Goal: Task Accomplishment & Management: Use online tool/utility

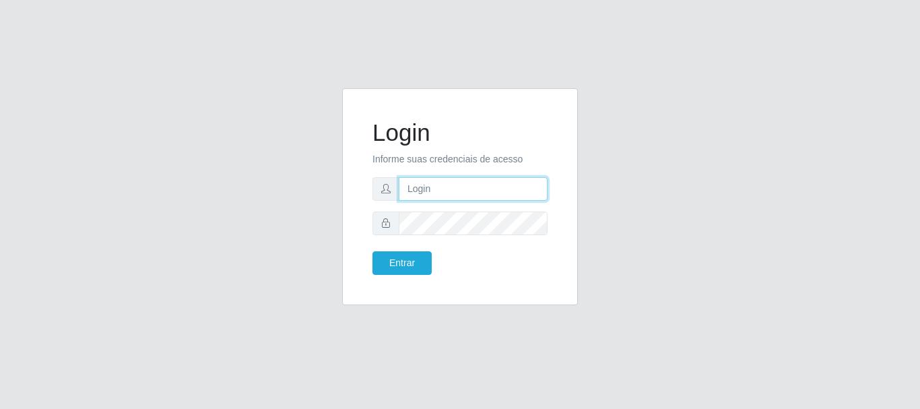
click at [469, 184] on input "text" at bounding box center [473, 189] width 149 height 24
type input "[EMAIL_ADDRESS][DOMAIN_NAME]"
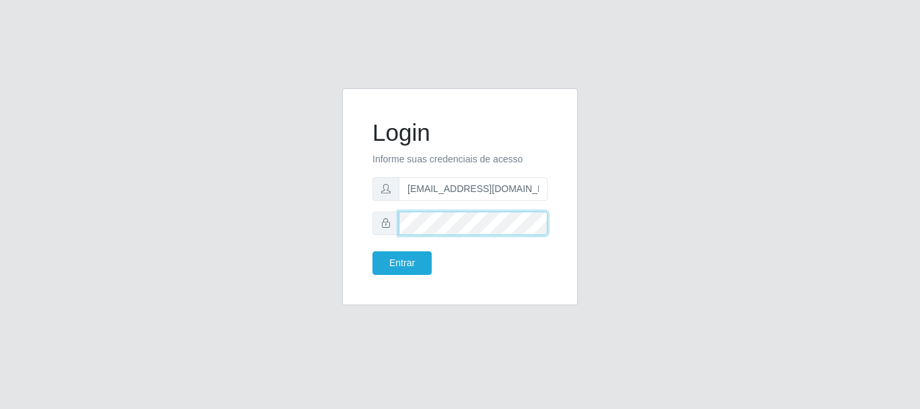
click at [372, 251] on button "Entrar" at bounding box center [401, 263] width 59 height 24
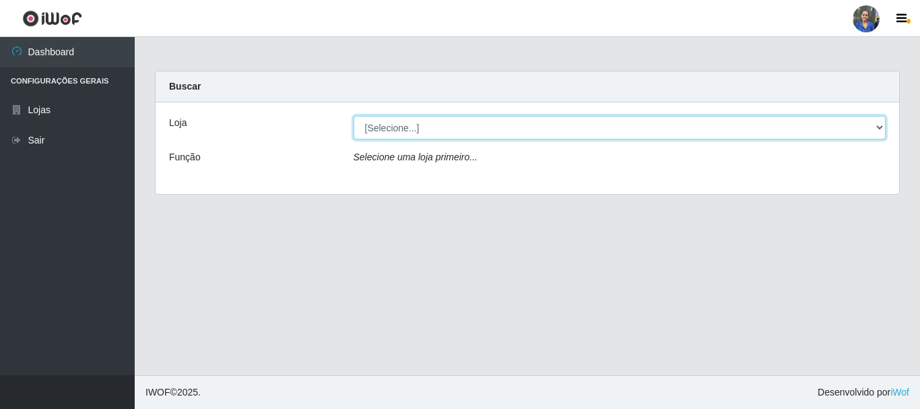
drag, startPoint x: 667, startPoint y: 124, endPoint x: 667, endPoint y: 135, distance: 10.8
click at [667, 124] on select "[Selecione...] SuperFácil Atacado - Rodoviária" at bounding box center [619, 128] width 533 height 24
select select "400"
click at [353, 116] on select "[Selecione...] SuperFácil Atacado - Rodoviária" at bounding box center [619, 128] width 533 height 24
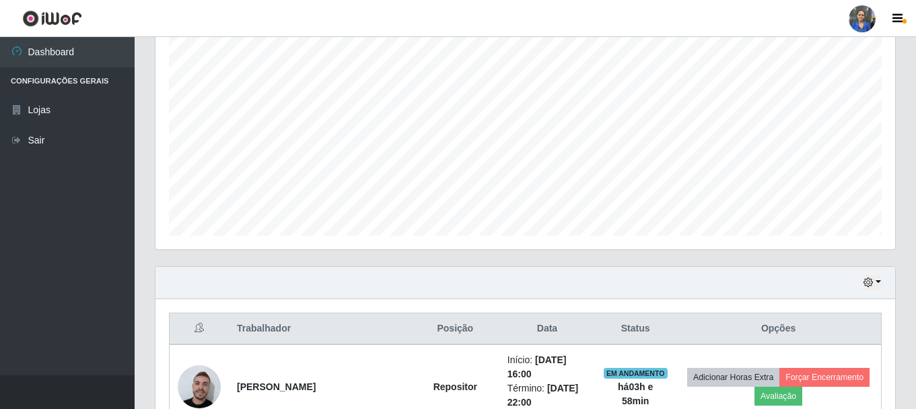
scroll to position [269, 0]
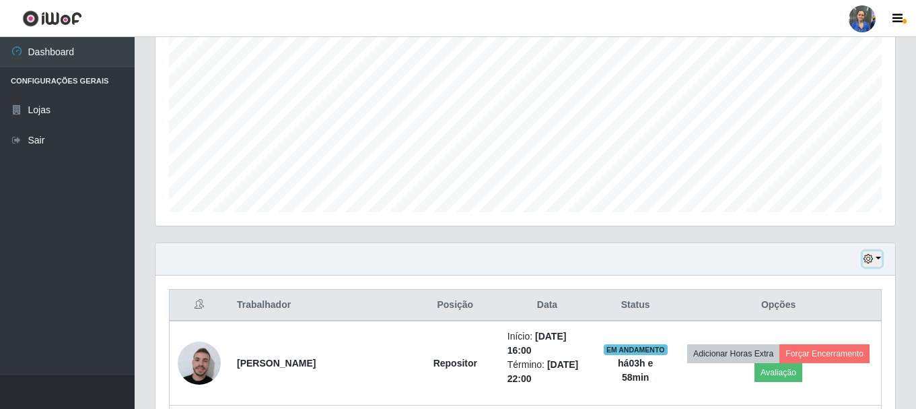
click at [870, 253] on button "button" at bounding box center [872, 258] width 19 height 15
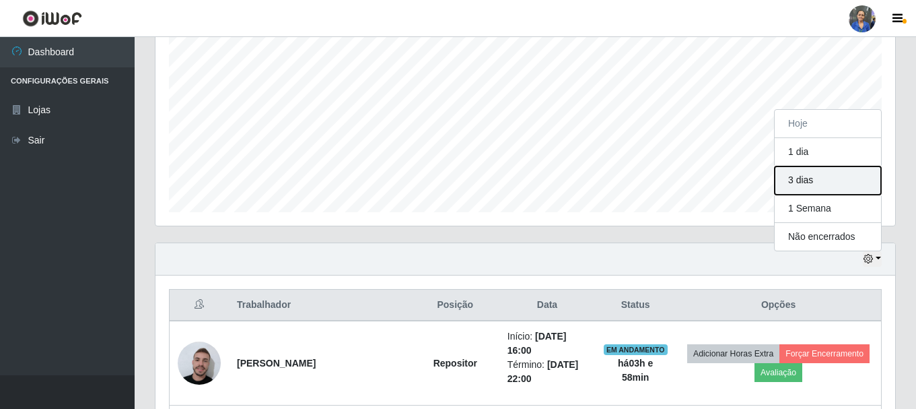
click at [855, 177] on button "3 dias" at bounding box center [828, 180] width 106 height 28
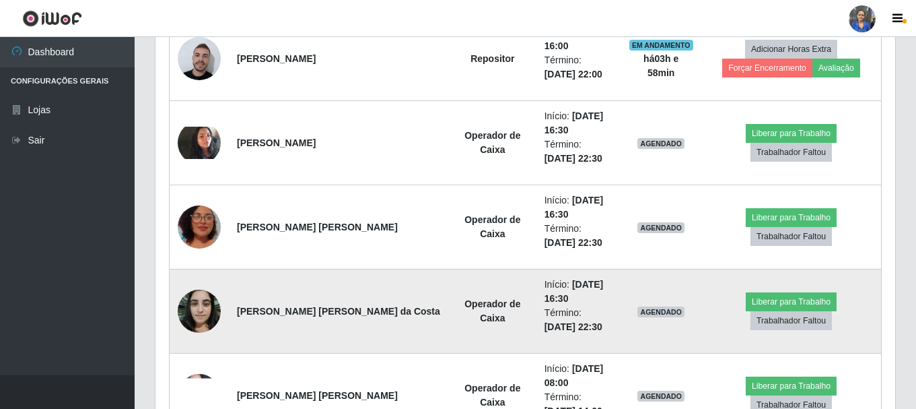
scroll to position [539, 0]
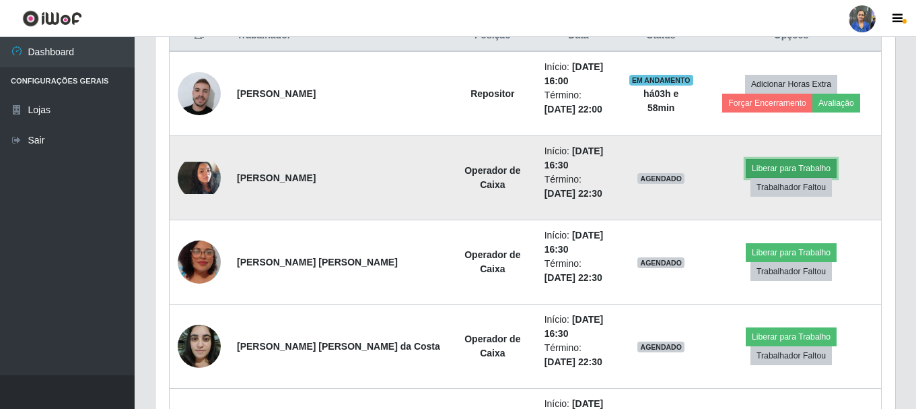
click at [746, 177] on button "Liberar para Trabalho" at bounding box center [791, 168] width 91 height 19
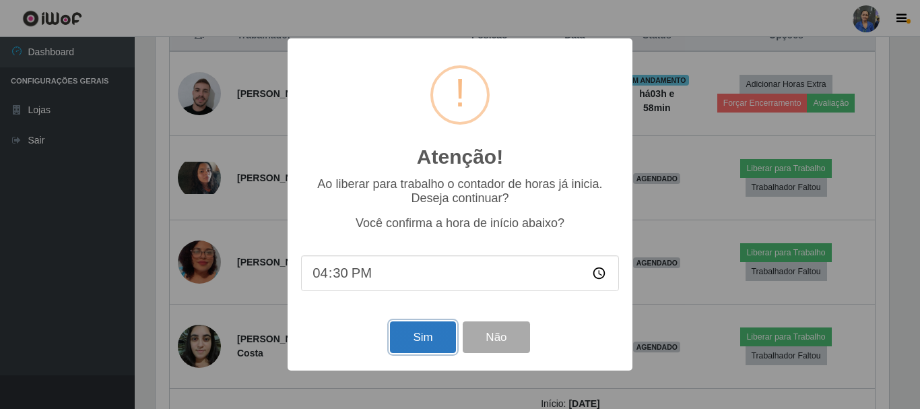
click at [436, 324] on button "Sim" at bounding box center [422, 337] width 65 height 32
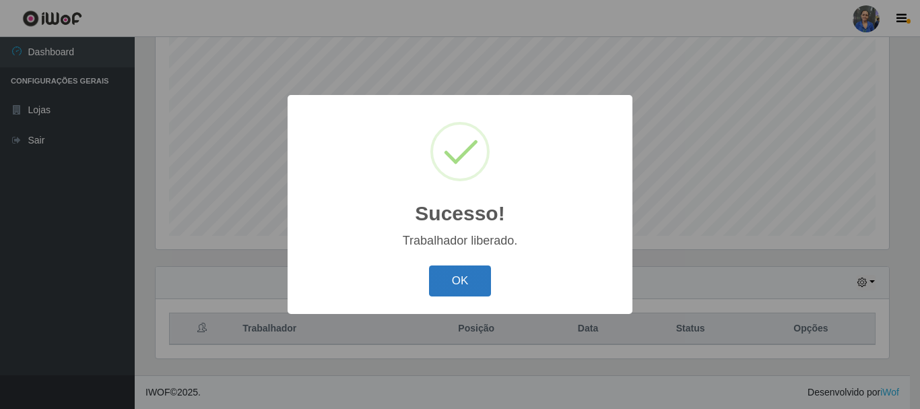
click at [463, 280] on button "OK" at bounding box center [460, 281] width 63 height 32
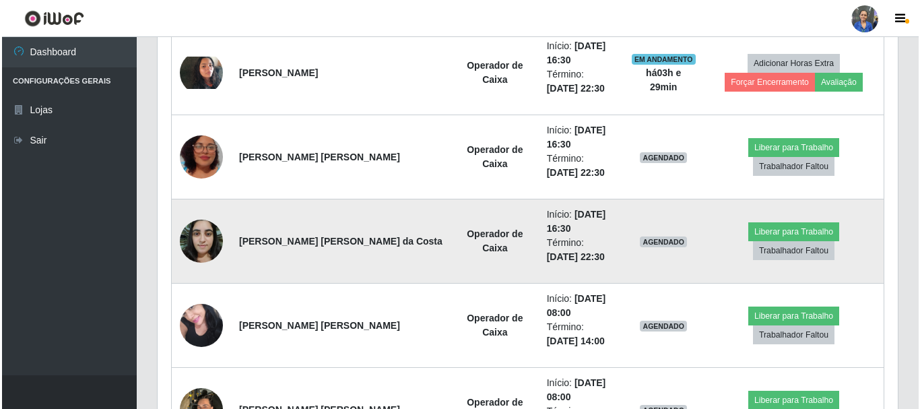
scroll to position [650, 0]
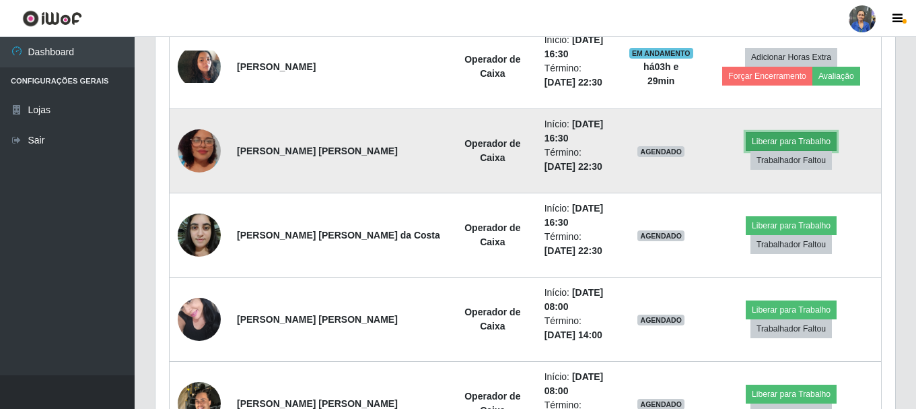
click at [746, 150] on button "Liberar para Trabalho" at bounding box center [791, 141] width 91 height 19
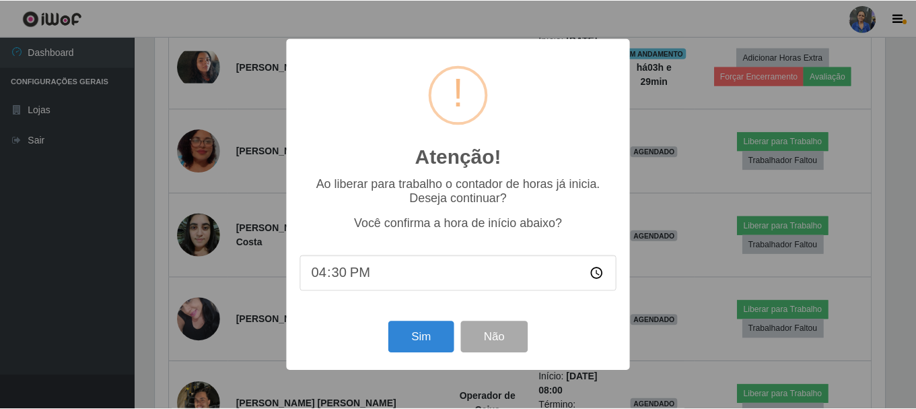
scroll to position [279, 733]
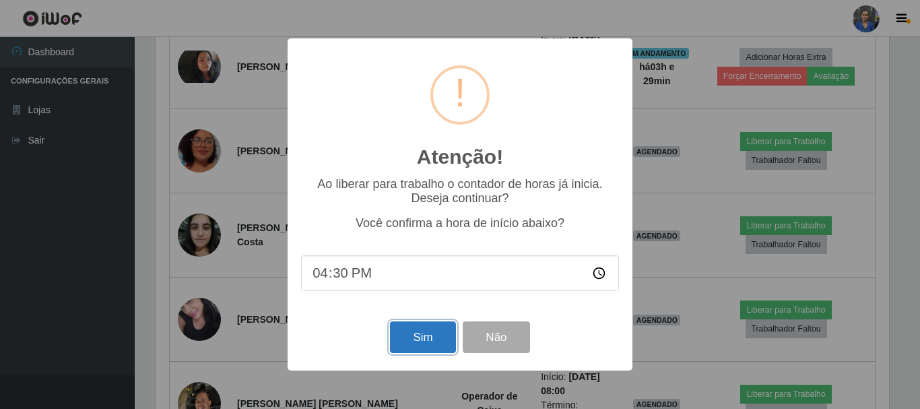
click at [418, 347] on button "Sim" at bounding box center [422, 337] width 65 height 32
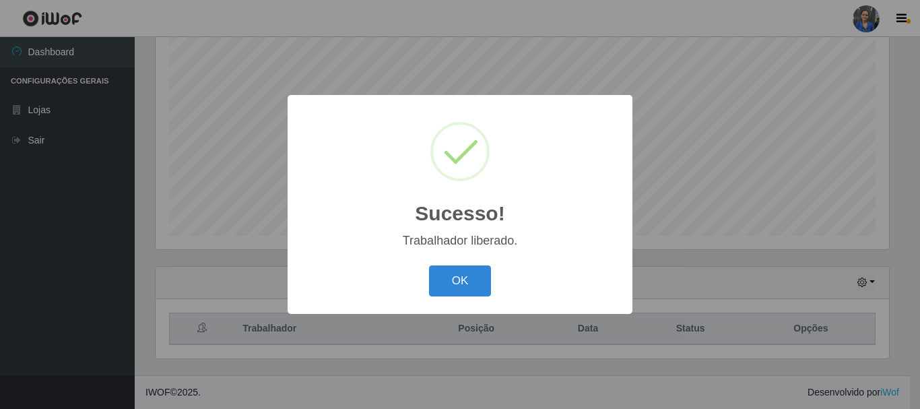
click at [495, 289] on div "OK Cancel" at bounding box center [460, 280] width 318 height 38
click at [484, 292] on button "OK" at bounding box center [460, 281] width 63 height 32
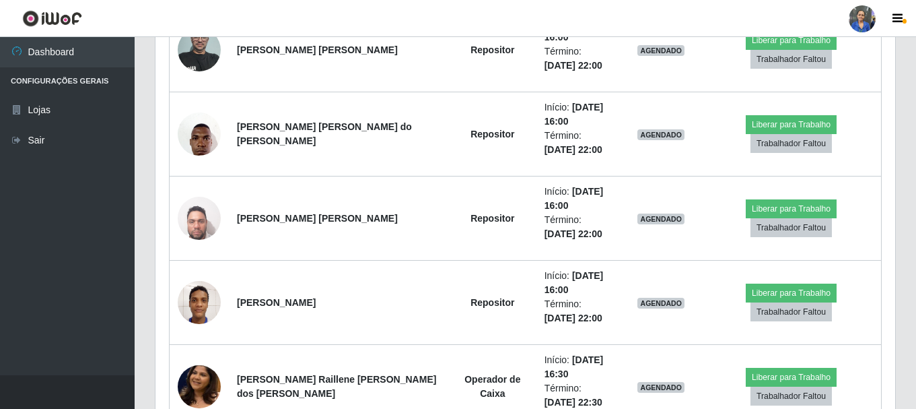
scroll to position [0, 0]
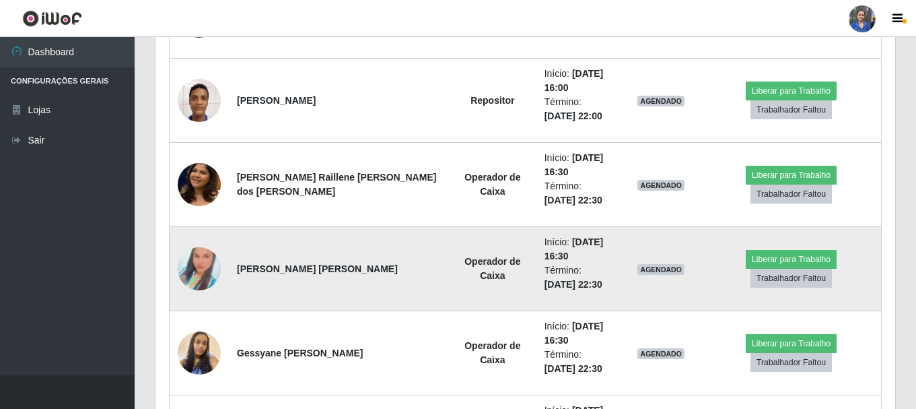
click at [206, 271] on img at bounding box center [199, 268] width 43 height 77
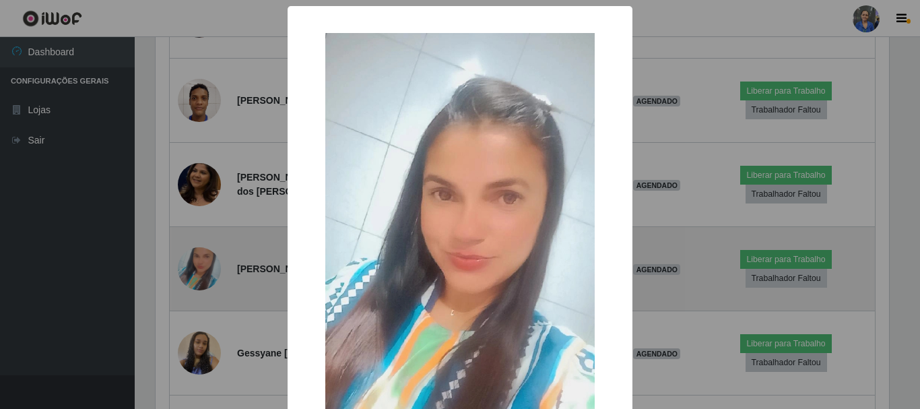
click at [206, 271] on div "× OK Cancel" at bounding box center [460, 204] width 920 height 409
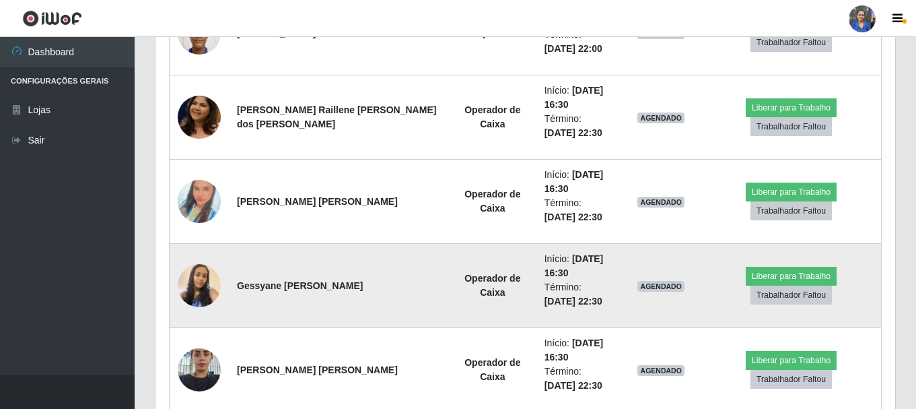
click at [191, 268] on img at bounding box center [199, 285] width 43 height 77
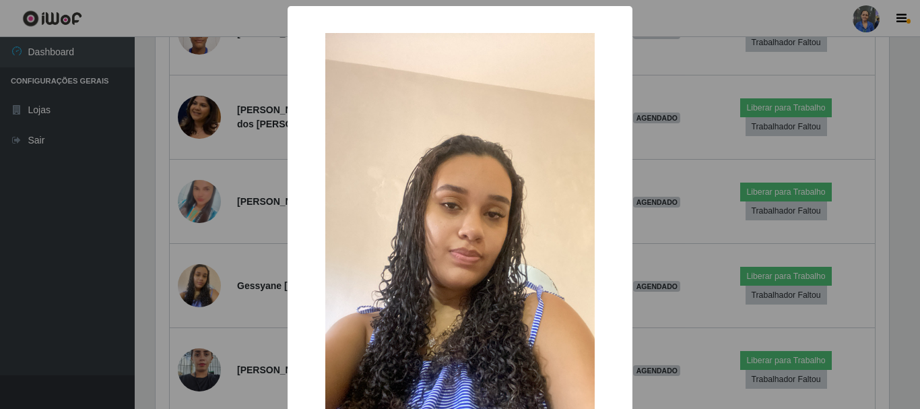
click at [263, 259] on div "× OK Cancel" at bounding box center [460, 204] width 920 height 409
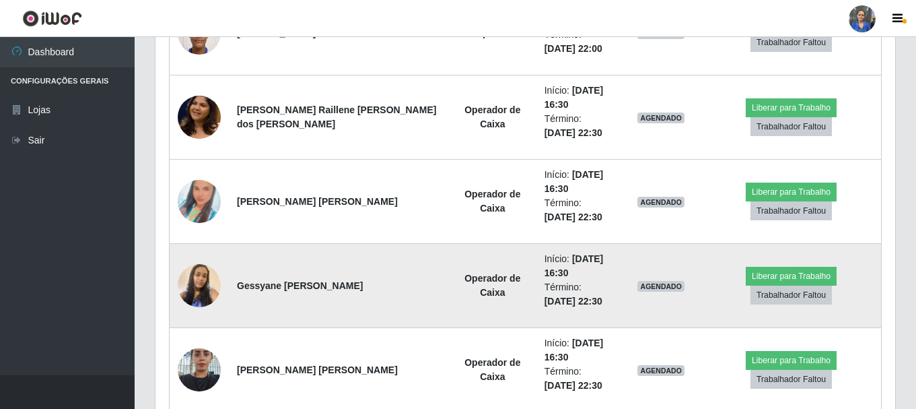
click at [204, 279] on img at bounding box center [199, 285] width 43 height 77
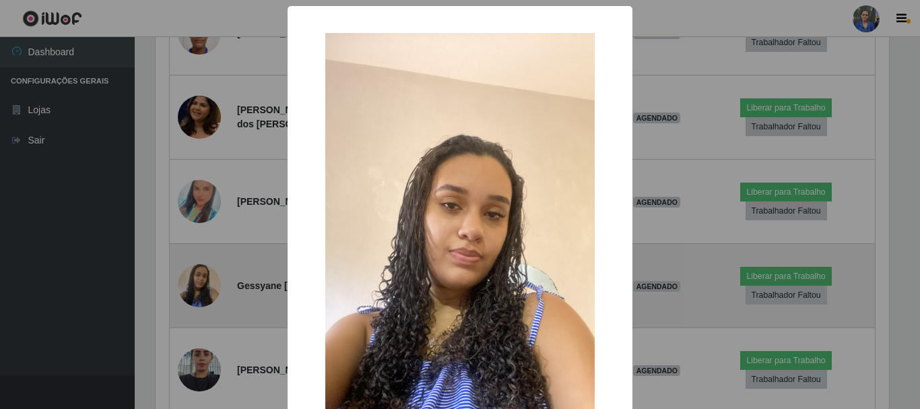
click at [204, 279] on div "× OK Cancel" at bounding box center [460, 204] width 920 height 409
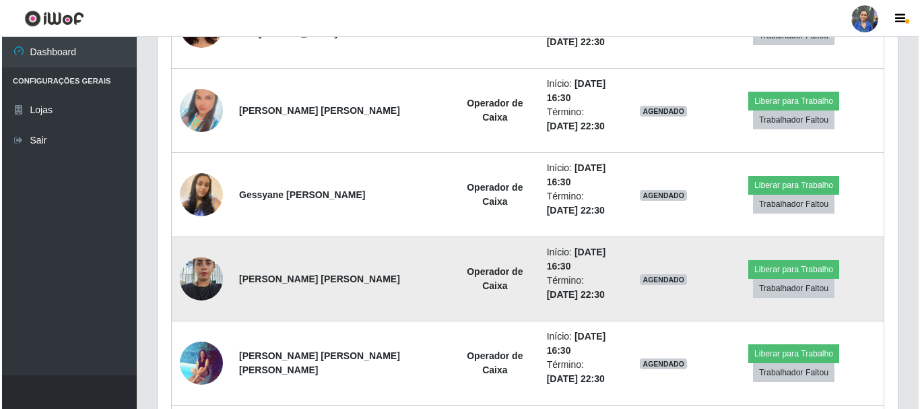
scroll to position [1592, 0]
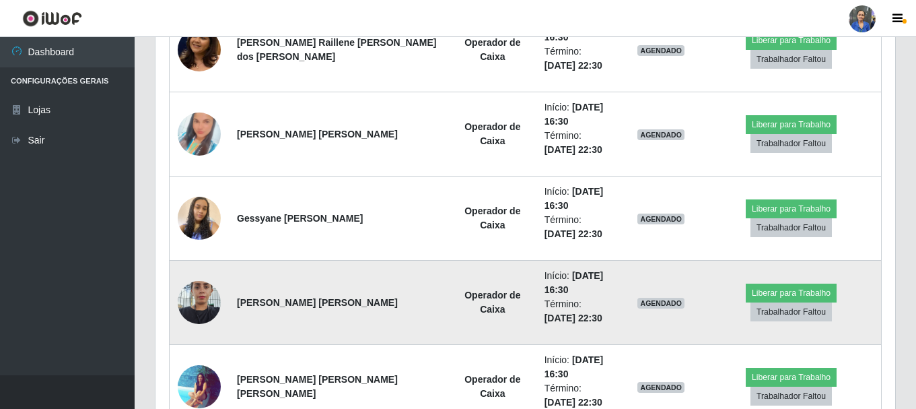
click at [200, 307] on img at bounding box center [199, 301] width 43 height 57
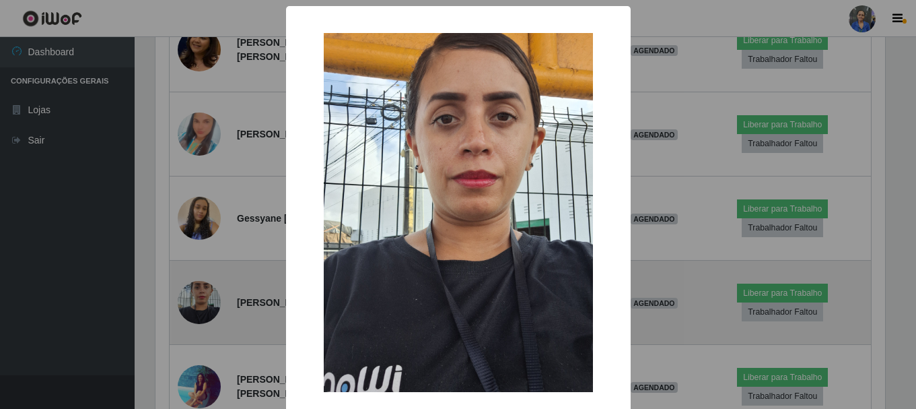
scroll to position [279, 733]
click at [200, 307] on div "× OK Cancel" at bounding box center [460, 204] width 920 height 409
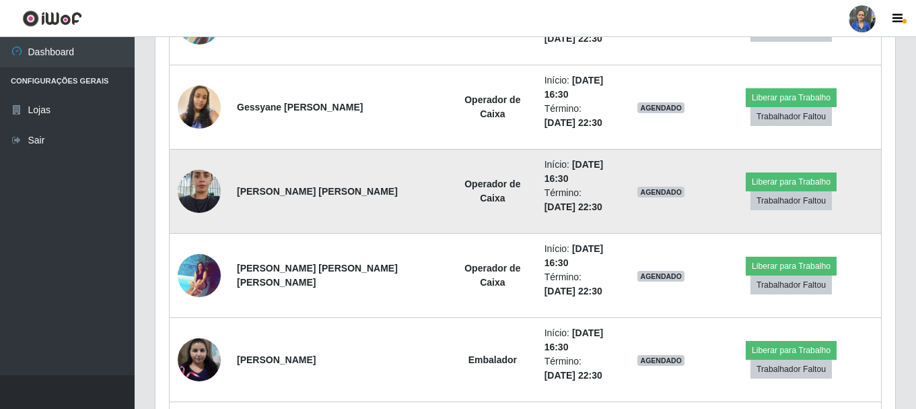
scroll to position [1727, 0]
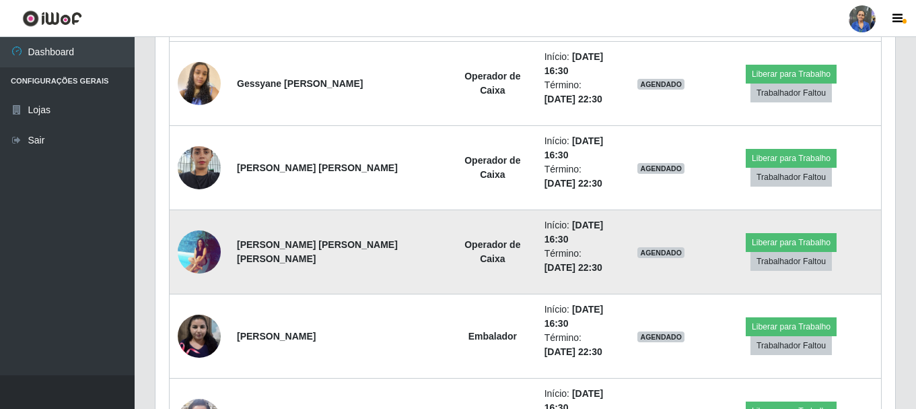
click at [211, 240] on img at bounding box center [199, 252] width 43 height 44
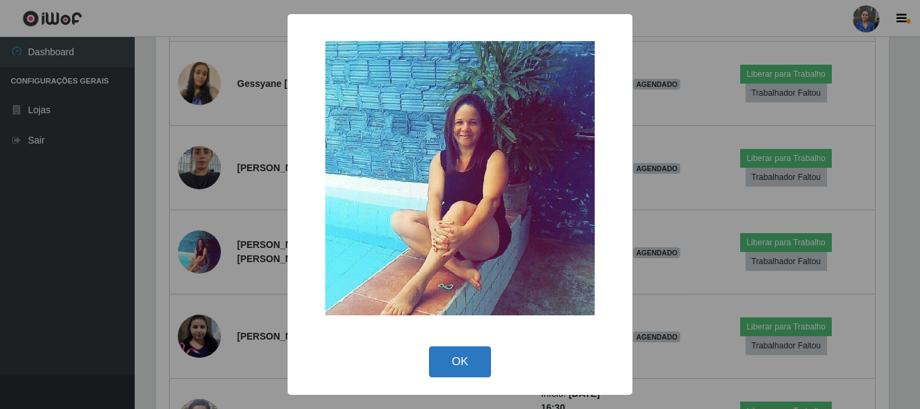
click at [465, 366] on button "OK" at bounding box center [460, 362] width 63 height 32
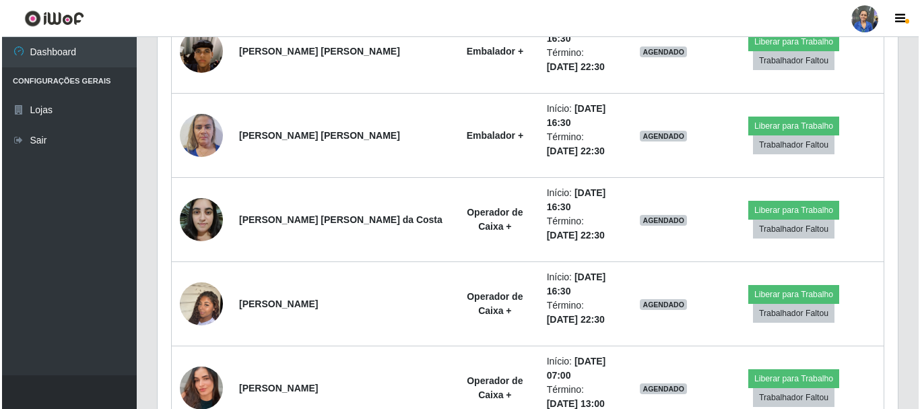
scroll to position [3814, 0]
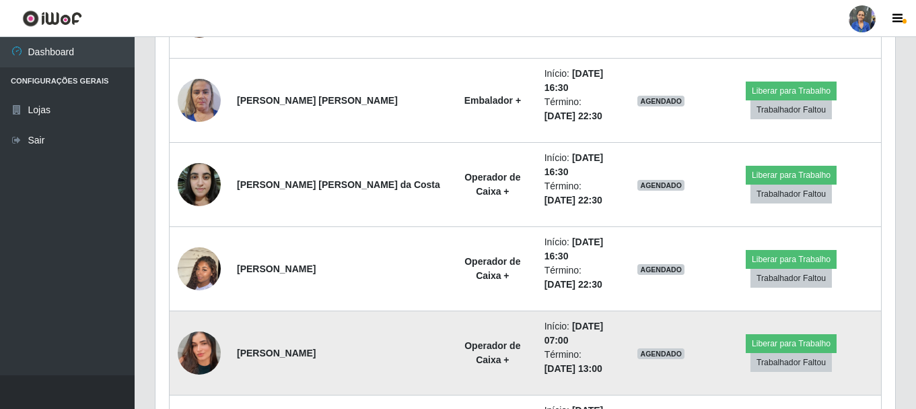
click at [207, 343] on img at bounding box center [199, 352] width 43 height 77
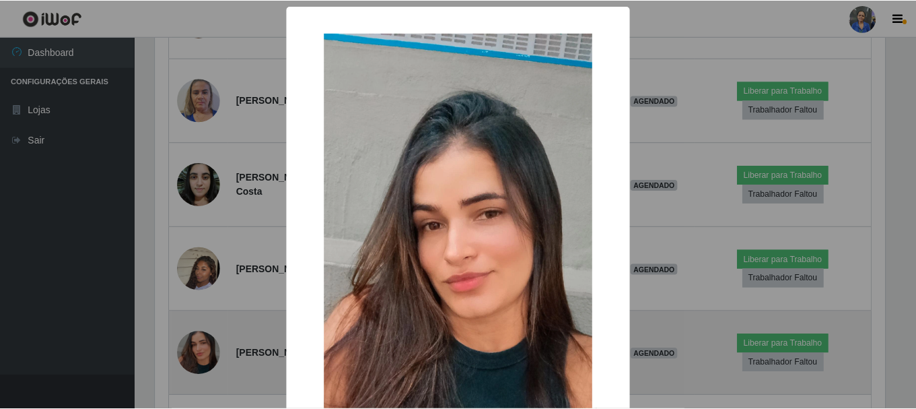
scroll to position [279, 733]
click at [207, 343] on div "× OK Cancel" at bounding box center [460, 204] width 920 height 409
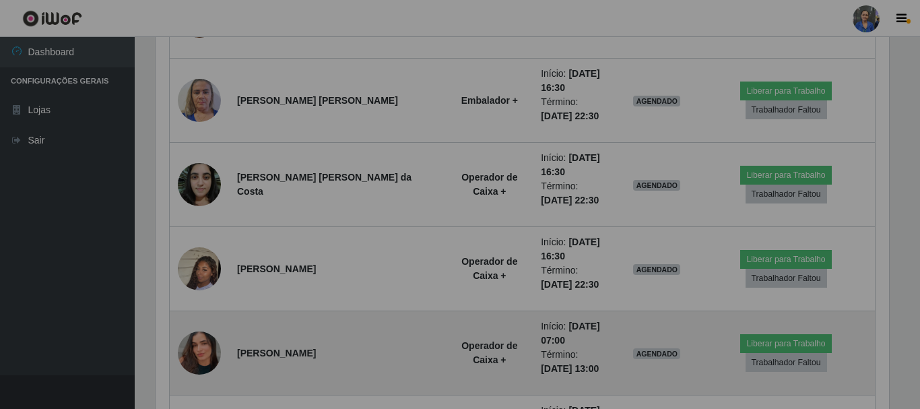
scroll to position [279, 740]
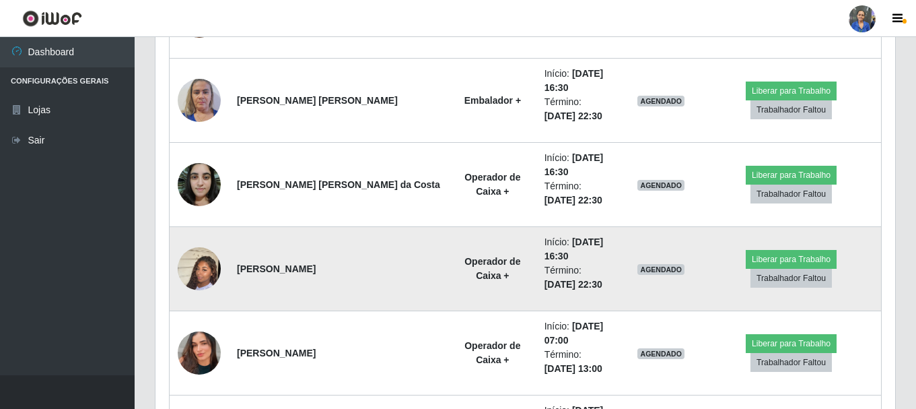
click at [207, 273] on img at bounding box center [199, 268] width 43 height 77
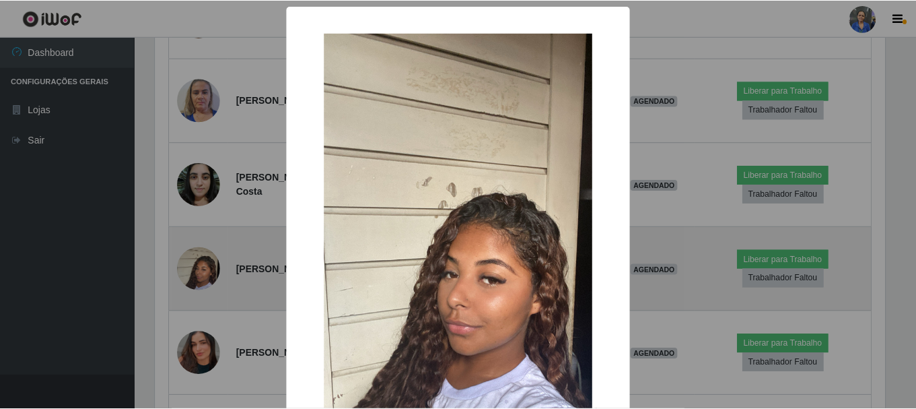
scroll to position [279, 733]
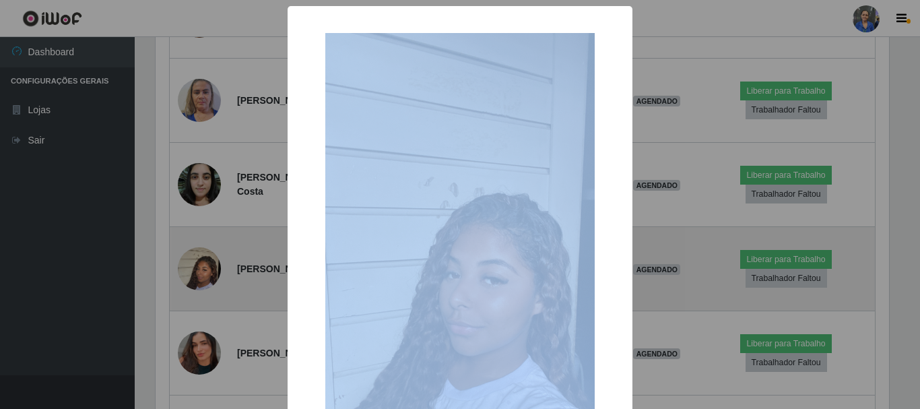
click at [207, 273] on div "× OK Cancel" at bounding box center [460, 204] width 920 height 409
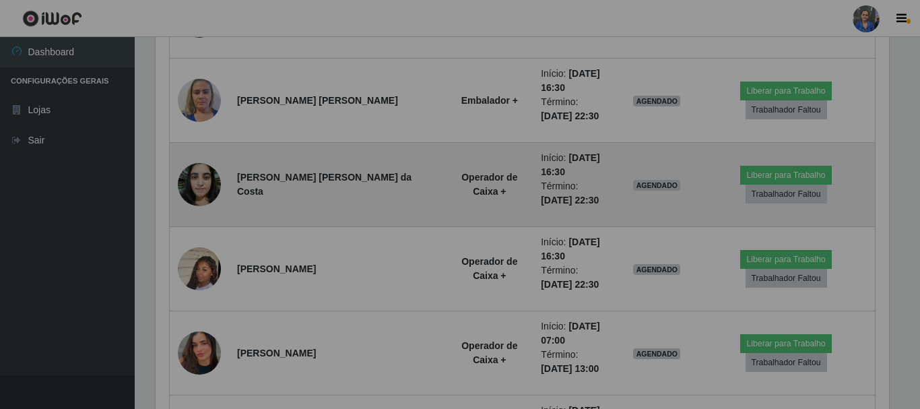
scroll to position [279, 740]
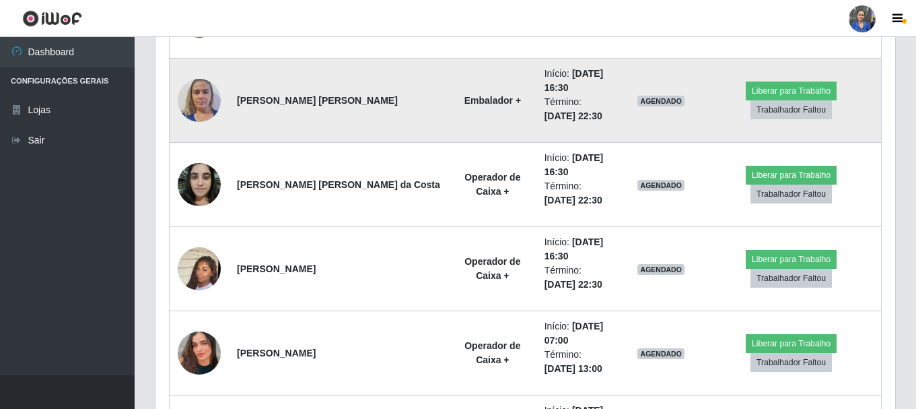
click at [199, 92] on img at bounding box center [199, 99] width 43 height 57
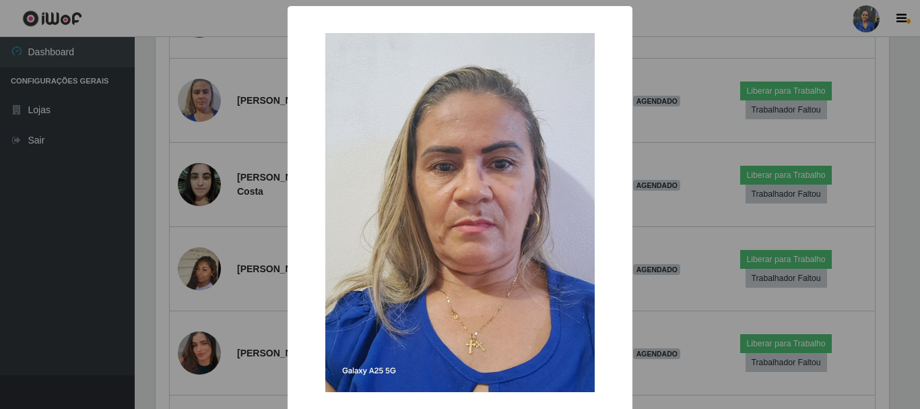
click at [200, 104] on div "× OK Cancel" at bounding box center [460, 204] width 920 height 409
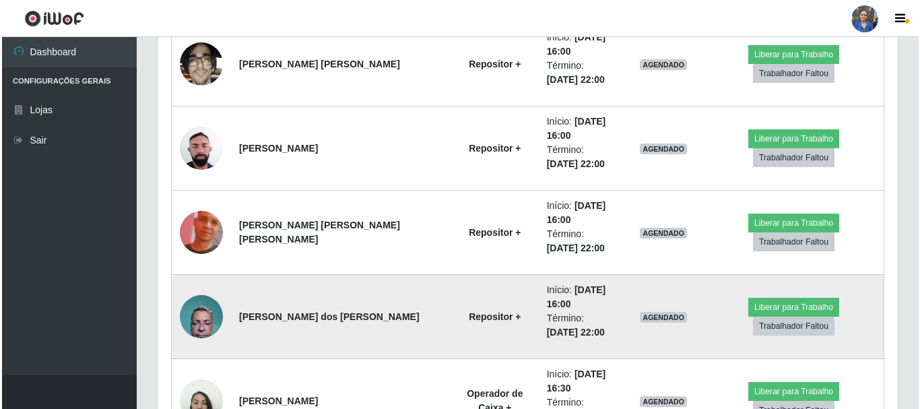
scroll to position [3006, 0]
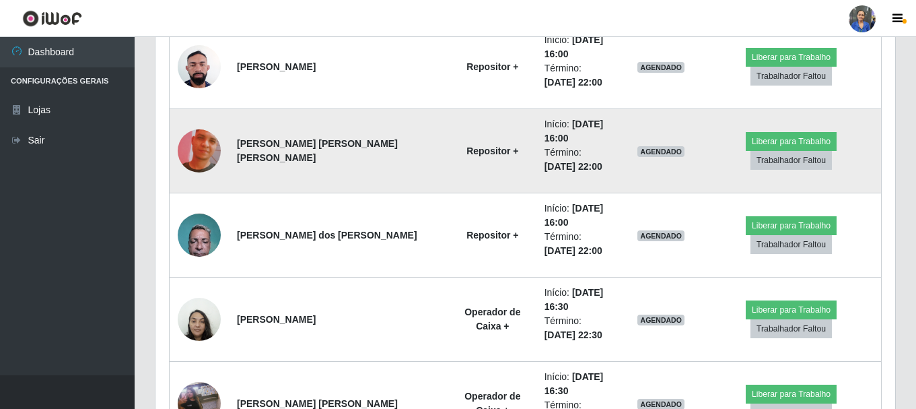
click at [199, 142] on img at bounding box center [199, 150] width 43 height 77
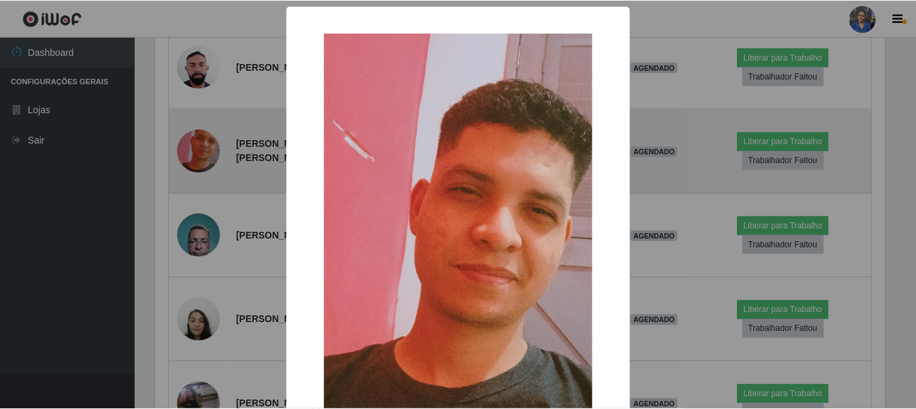
scroll to position [279, 733]
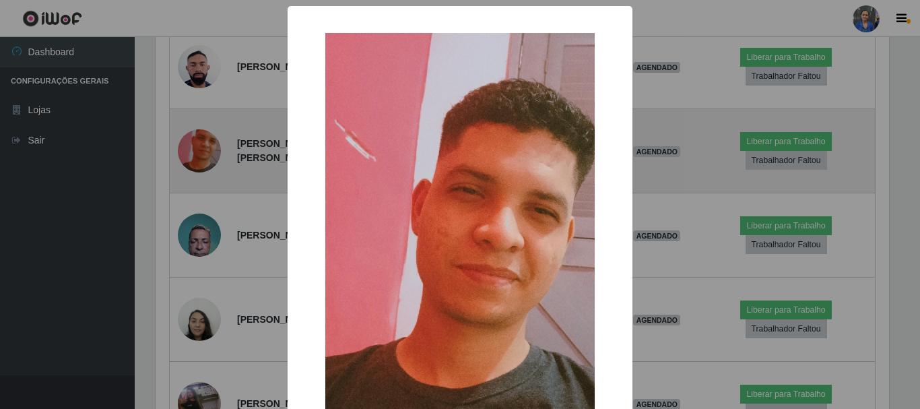
click at [199, 142] on div "× OK Cancel" at bounding box center [460, 204] width 920 height 409
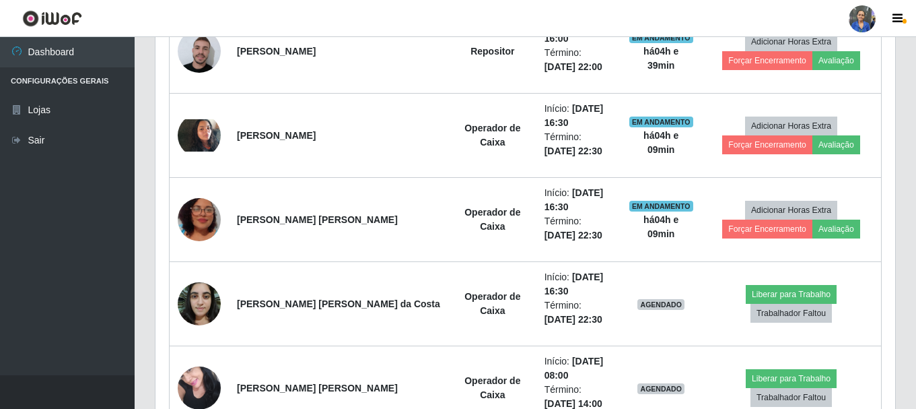
scroll to position [380, 0]
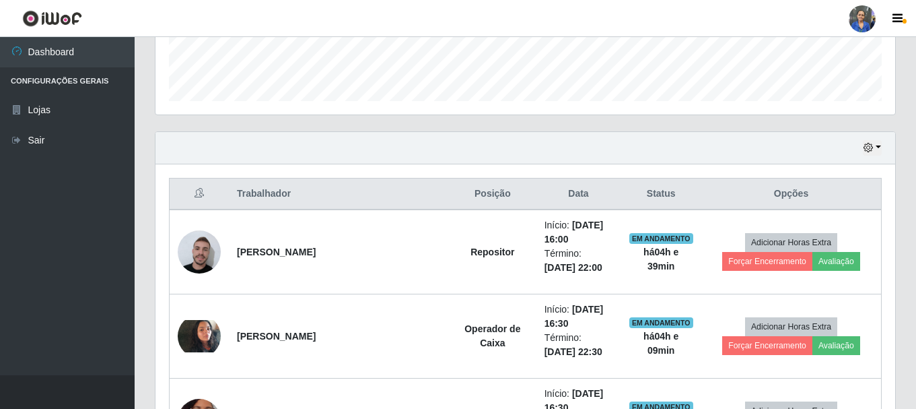
click at [882, 147] on div "Hoje 1 dia 3 dias 1 Semana Não encerrados" at bounding box center [526, 148] width 740 height 32
click at [879, 148] on button "button" at bounding box center [872, 147] width 19 height 15
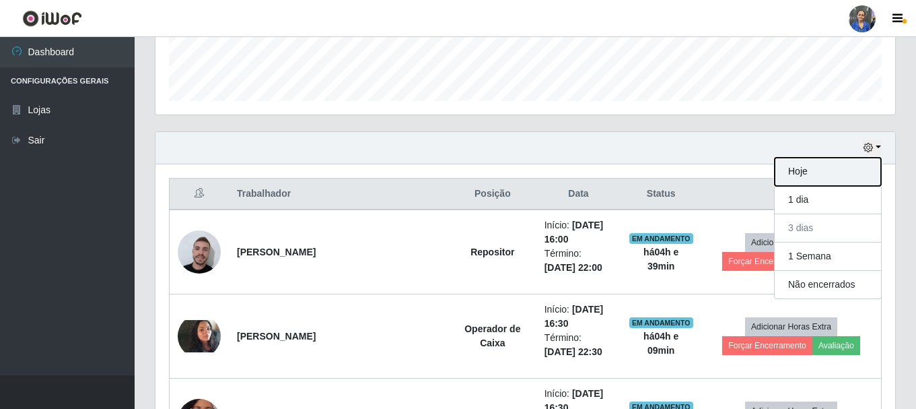
click at [824, 174] on button "Hoje" at bounding box center [828, 172] width 106 height 28
